Goal: Information Seeking & Learning: Learn about a topic

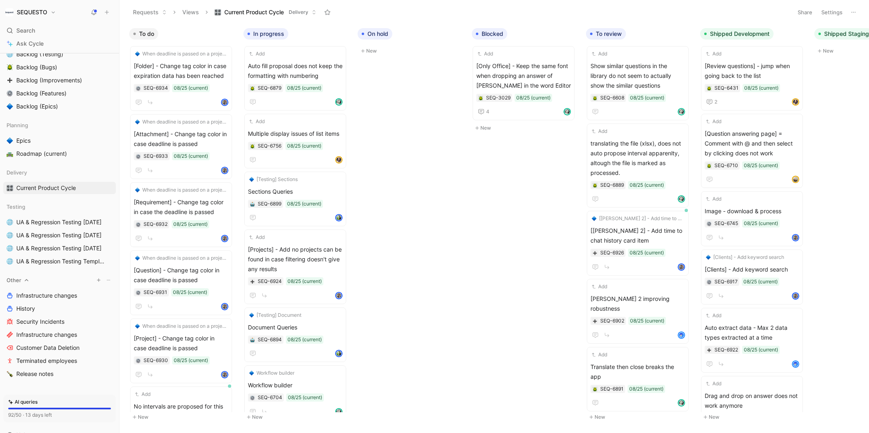
scroll to position [136, 0]
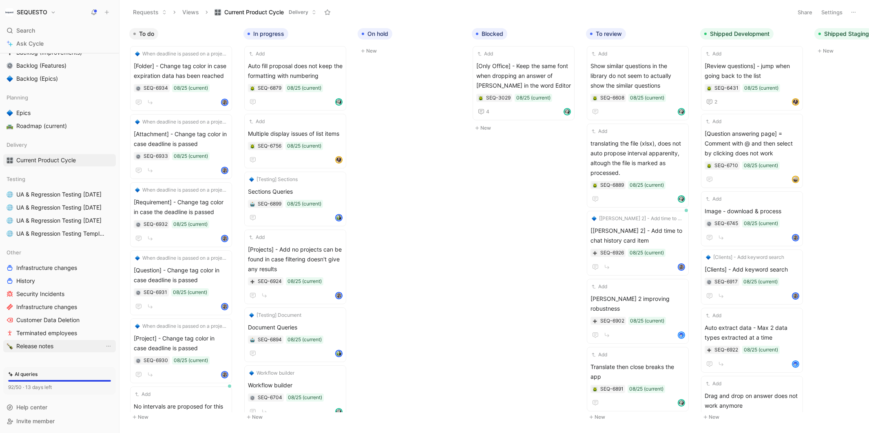
click at [33, 347] on span "Release notes" at bounding box center [34, 346] width 37 height 8
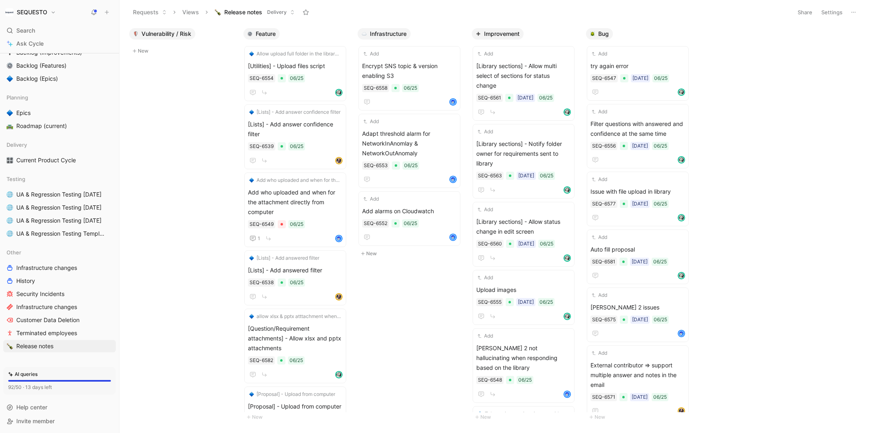
click at [832, 12] on button "Settings" at bounding box center [831, 12] width 29 height 11
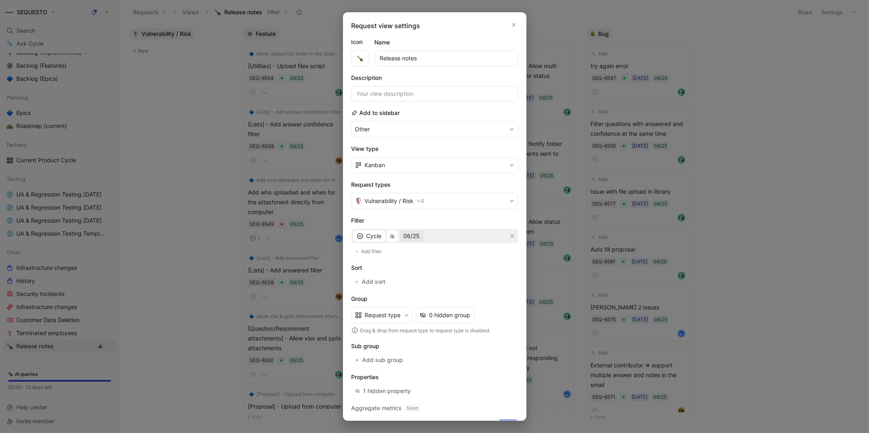
click at [413, 234] on span "06/25" at bounding box center [412, 236] width 16 height 10
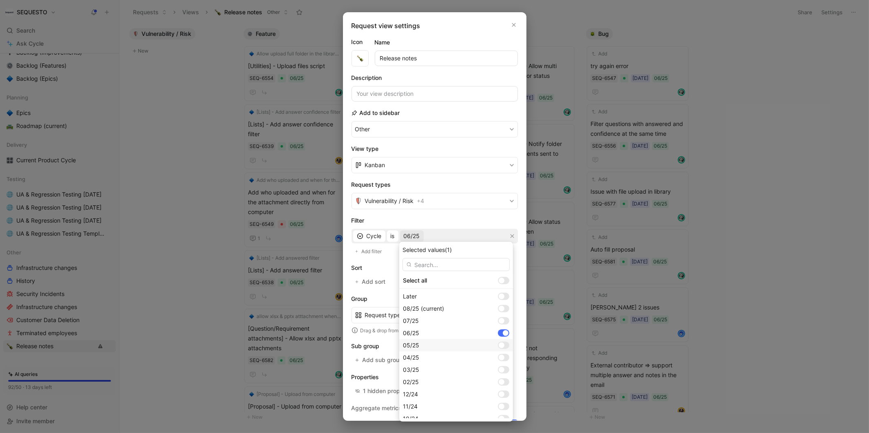
scroll to position [20, 0]
click at [499, 360] on div at bounding box center [502, 362] width 6 height 6
click at [503, 313] on div at bounding box center [506, 313] width 6 height 6
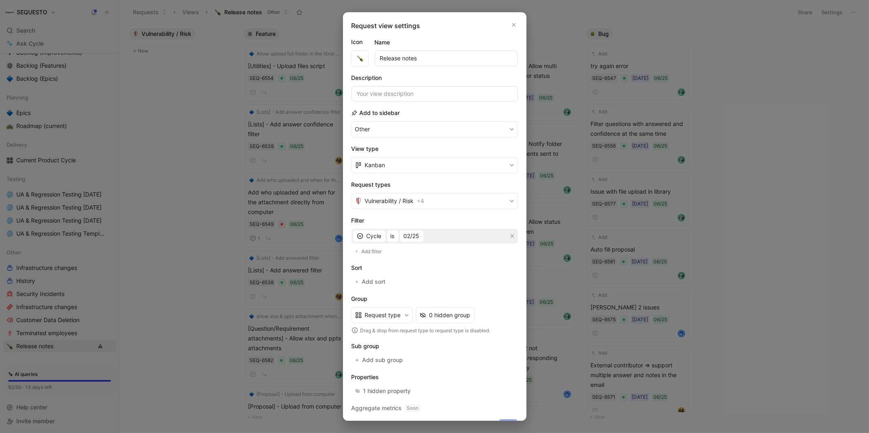
scroll to position [15, 0]
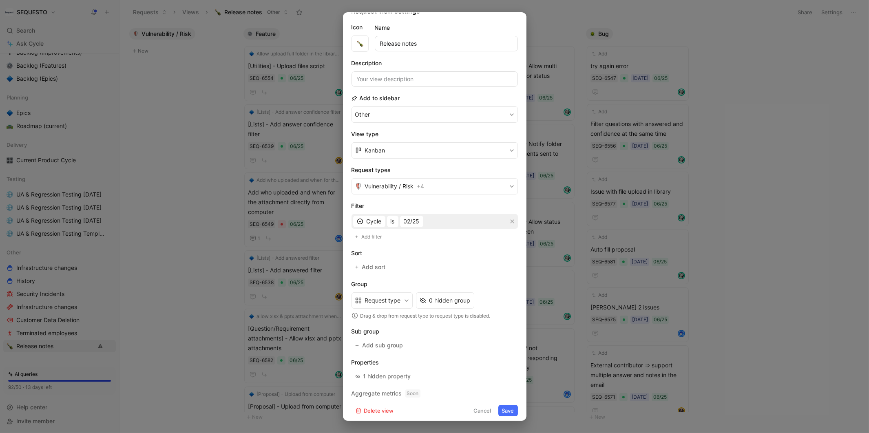
click at [506, 406] on button "Save" at bounding box center [508, 410] width 20 height 11
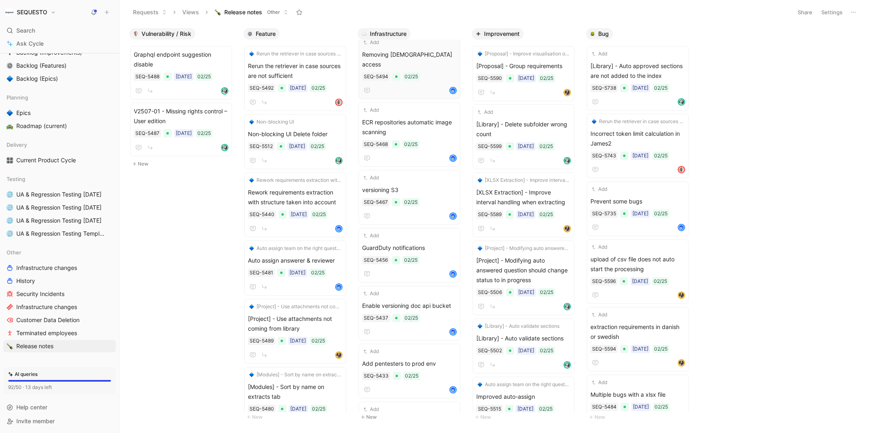
scroll to position [238, 0]
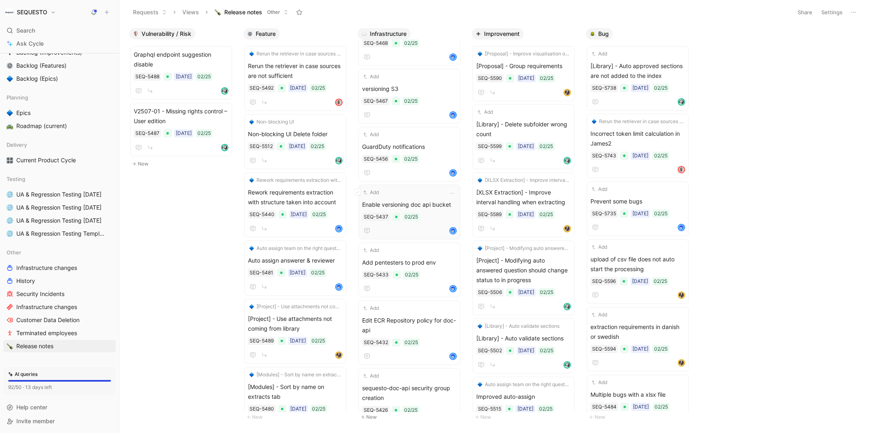
click at [433, 200] on div "Enable versioning doc api bucket SEQ-5437 02/25" at bounding box center [409, 218] width 95 height 36
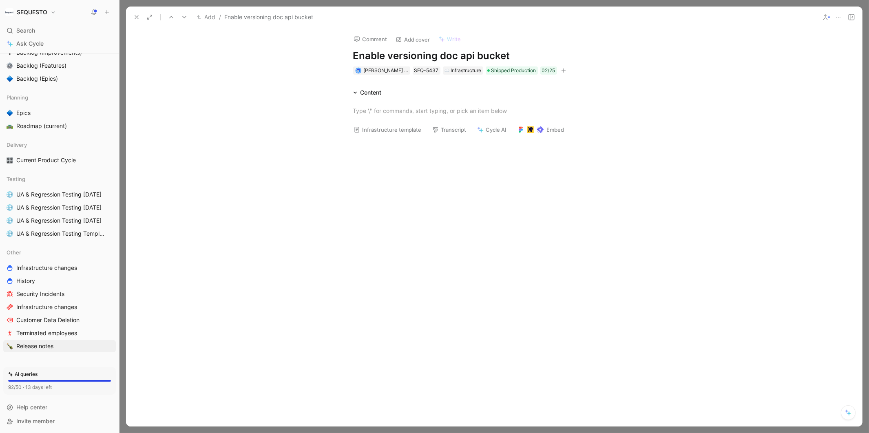
click at [136, 18] on icon at bounding box center [136, 17] width 7 height 7
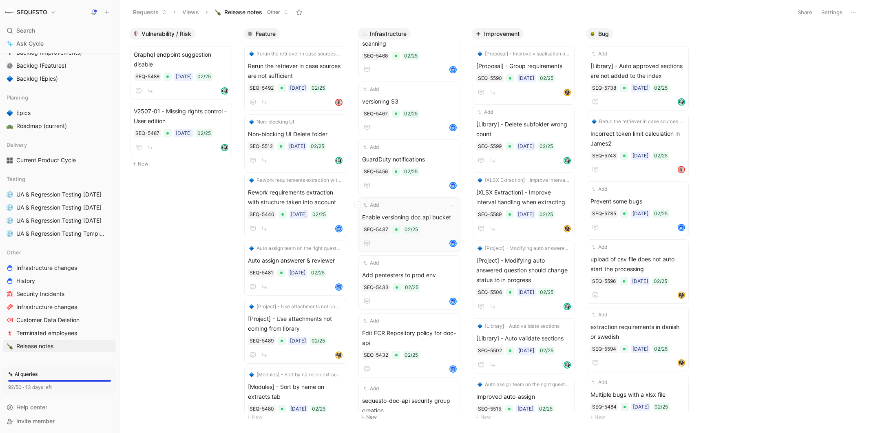
scroll to position [194, 0]
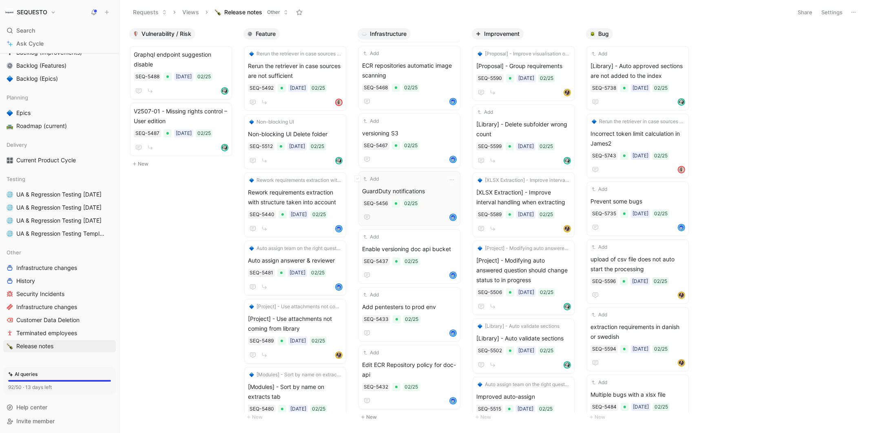
click at [438, 186] on span "GuardDuty notifications" at bounding box center [409, 191] width 95 height 10
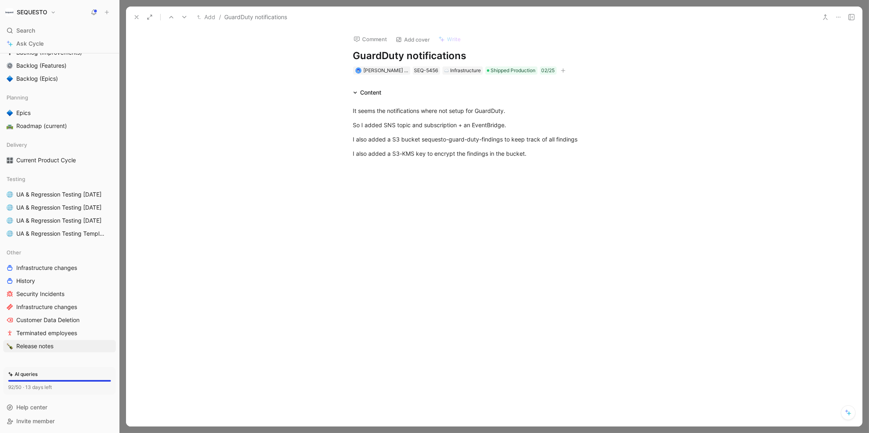
click at [136, 18] on icon at bounding box center [136, 17] width 7 height 7
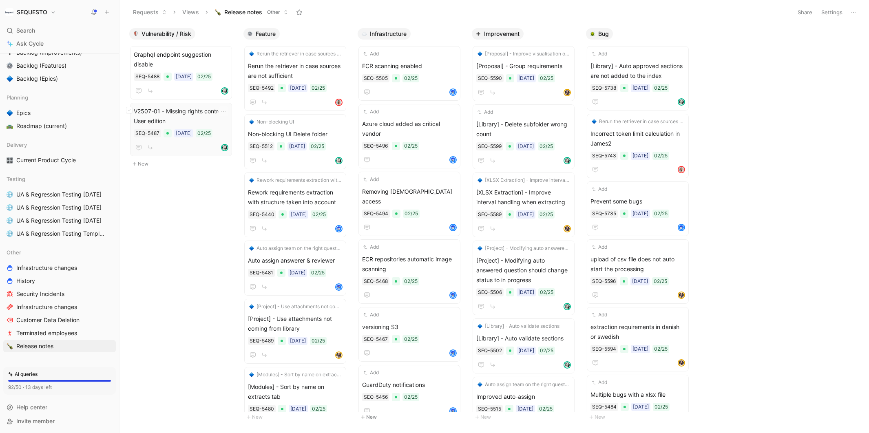
click at [191, 108] on span "V2507-01 - Missing rights control – User edition" at bounding box center [181, 116] width 95 height 20
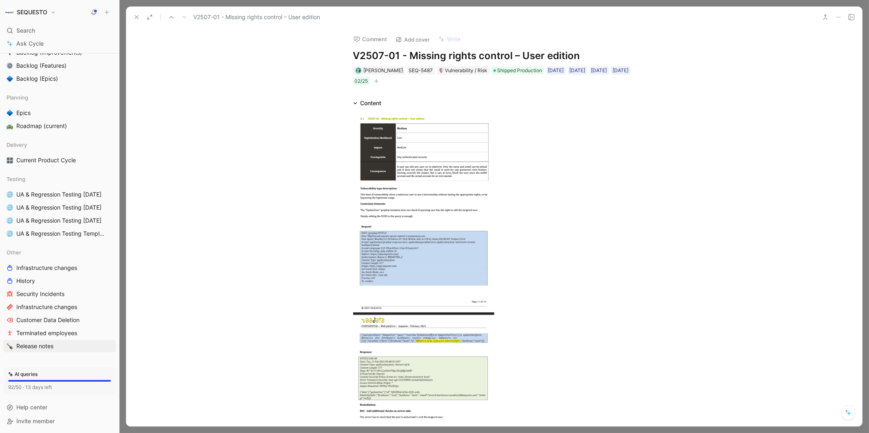
click at [837, 17] on icon at bounding box center [838, 17] width 7 height 7
click at [838, 15] on icon at bounding box center [838, 17] width 7 height 7
click at [134, 14] on icon at bounding box center [136, 17] width 7 height 7
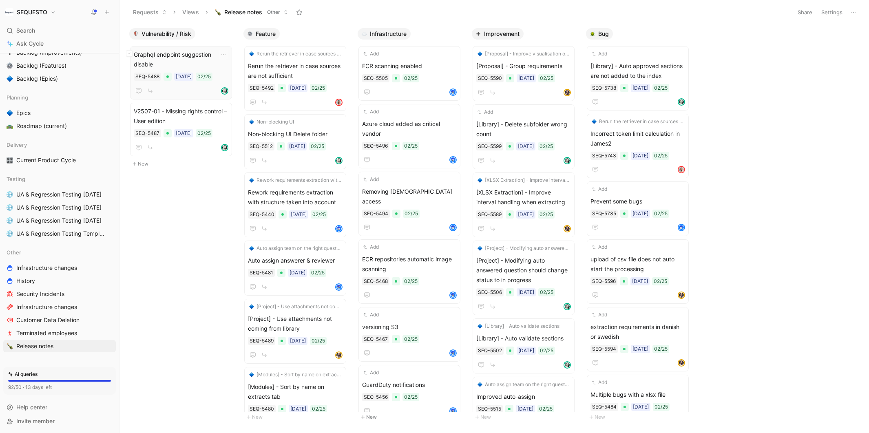
click at [184, 54] on span "Graphql endpoint suggestion disable" at bounding box center [181, 60] width 95 height 20
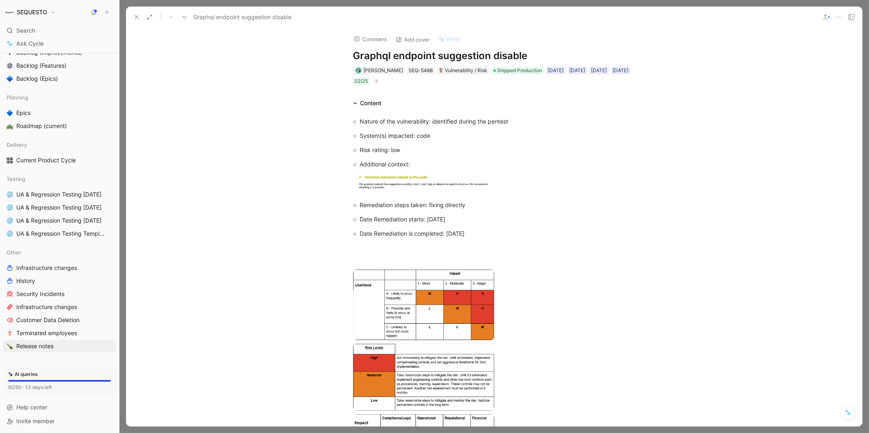
click at [138, 17] on icon at bounding box center [136, 17] width 7 height 7
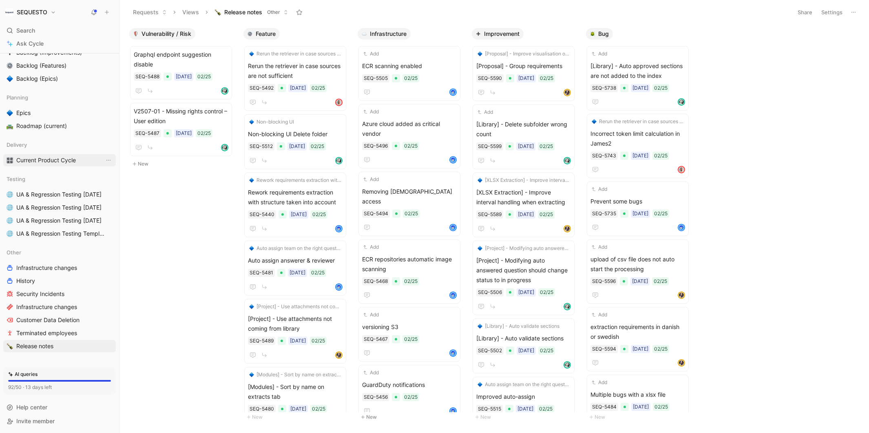
click at [34, 161] on span "Current Product Cycle" at bounding box center [46, 160] width 60 height 8
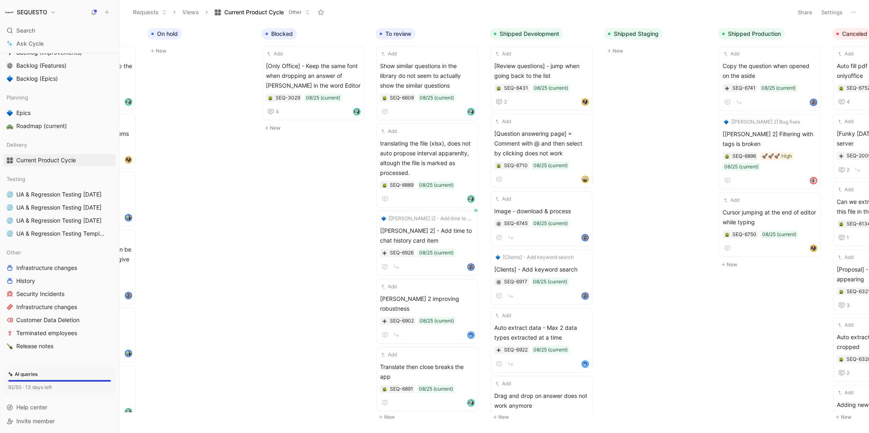
scroll to position [0, 81]
